Goal: Information Seeking & Learning: Learn about a topic

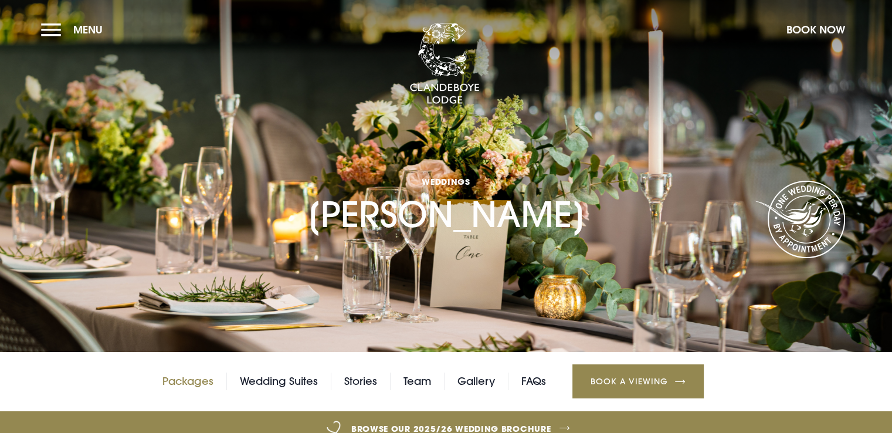
click at [192, 384] on link "Packages" at bounding box center [188, 382] width 51 height 18
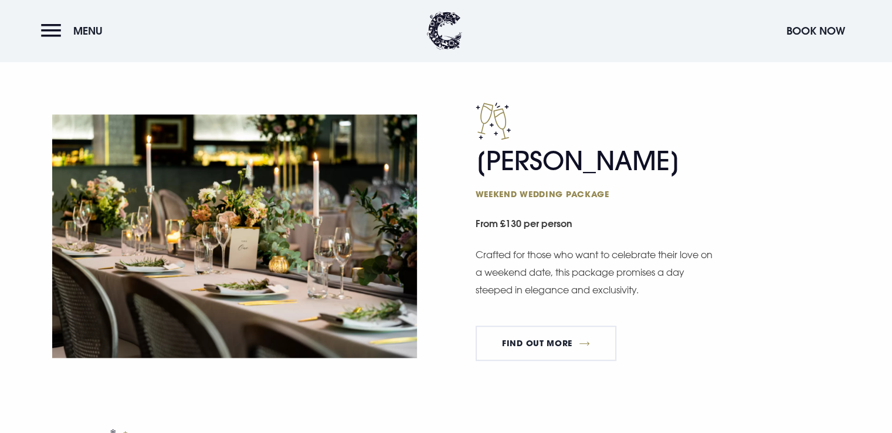
scroll to position [997, 0]
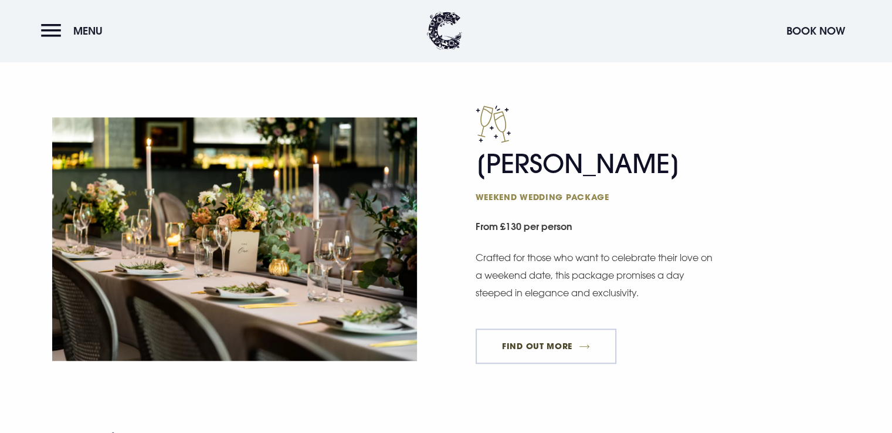
click at [532, 339] on link "FIND OUT MORE" at bounding box center [546, 346] width 141 height 35
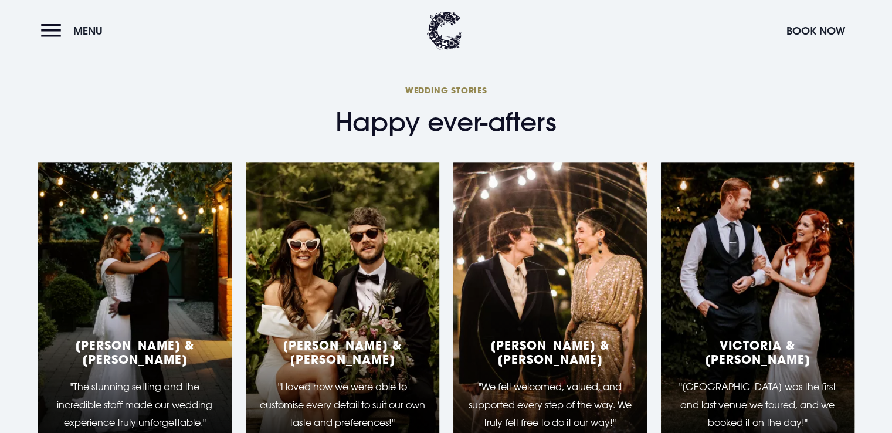
scroll to position [1819, 0]
